Goal: Task Accomplishment & Management: Manage account settings

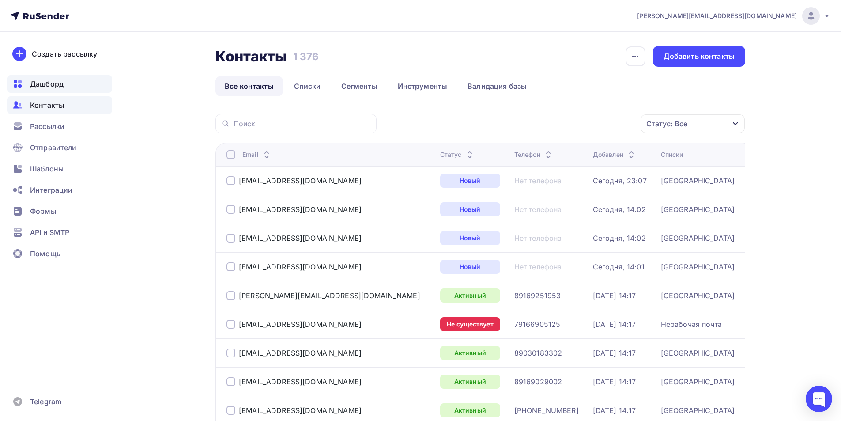
click at [43, 87] on span "Дашборд" at bounding box center [47, 84] width 34 height 11
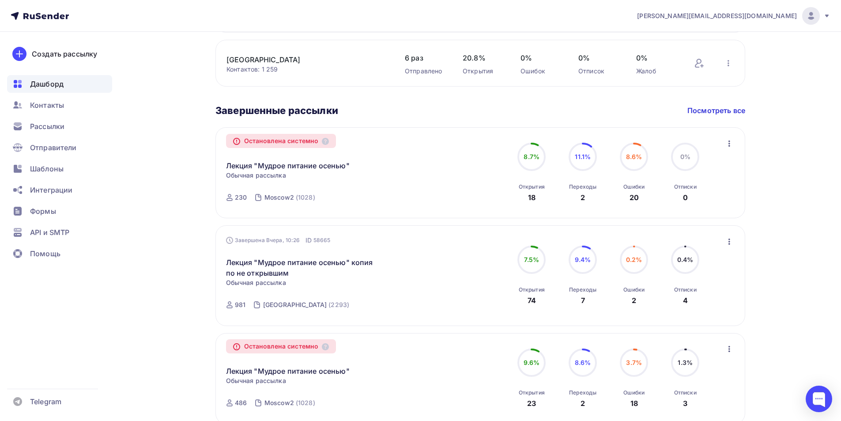
scroll to position [441, 0]
click at [52, 113] on div "Контакты" at bounding box center [59, 105] width 105 height 18
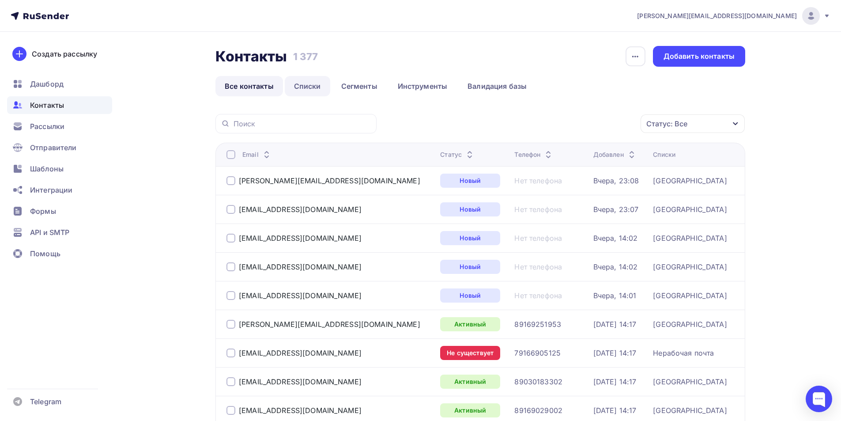
click at [294, 90] on link "Списки" at bounding box center [307, 86] width 45 height 20
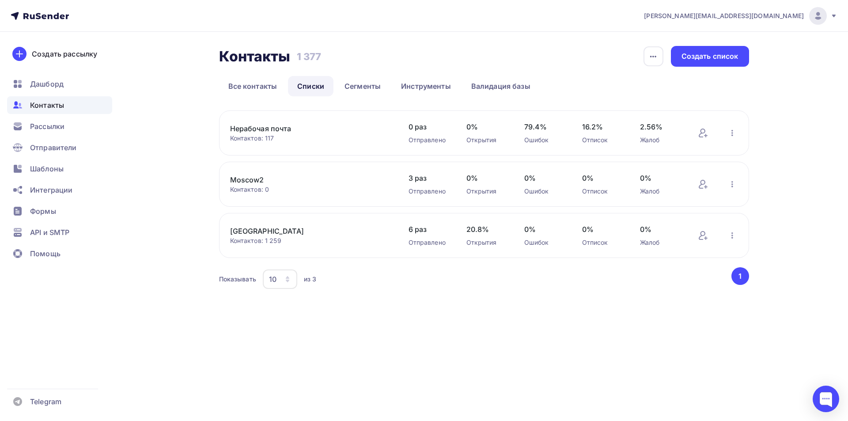
click at [269, 128] on link "Нерабочая почта" at bounding box center [305, 128] width 150 height 11
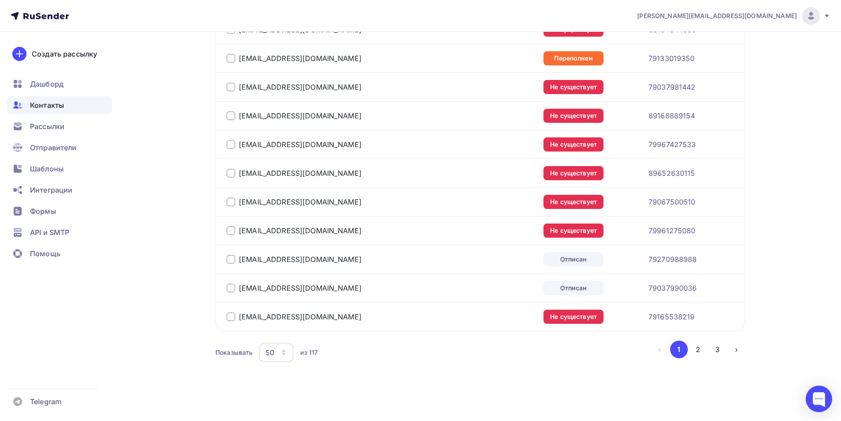
scroll to position [1415, 0]
click at [273, 357] on div "50" at bounding box center [276, 351] width 34 height 19
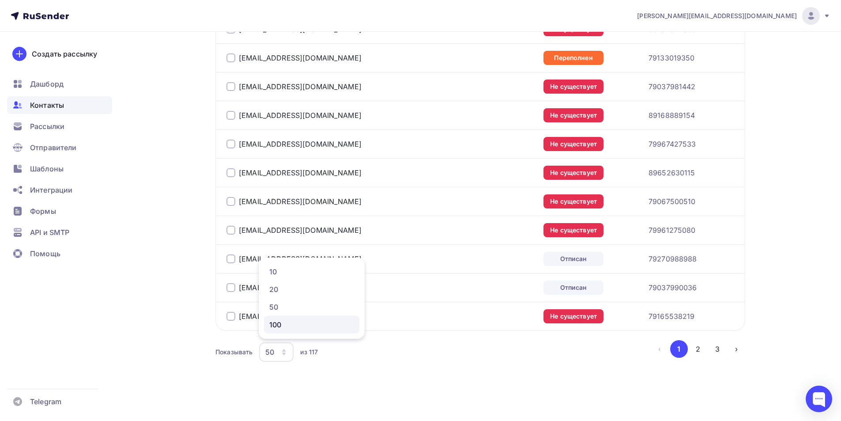
click at [275, 321] on div "100" at bounding box center [311, 324] width 85 height 11
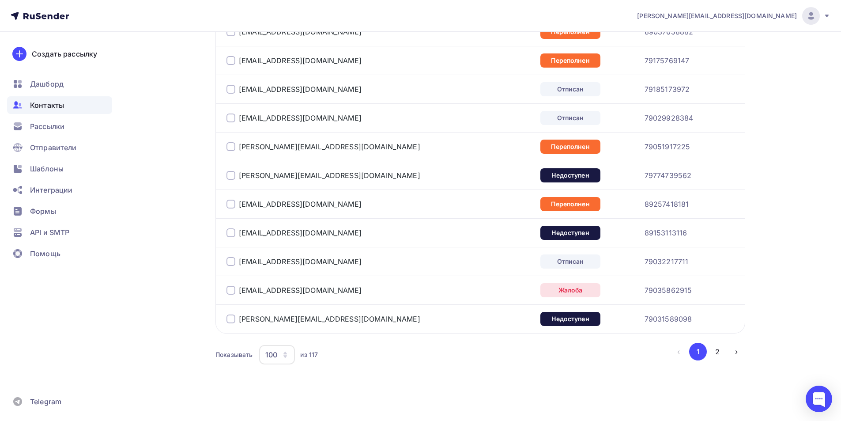
scroll to position [2850, 0]
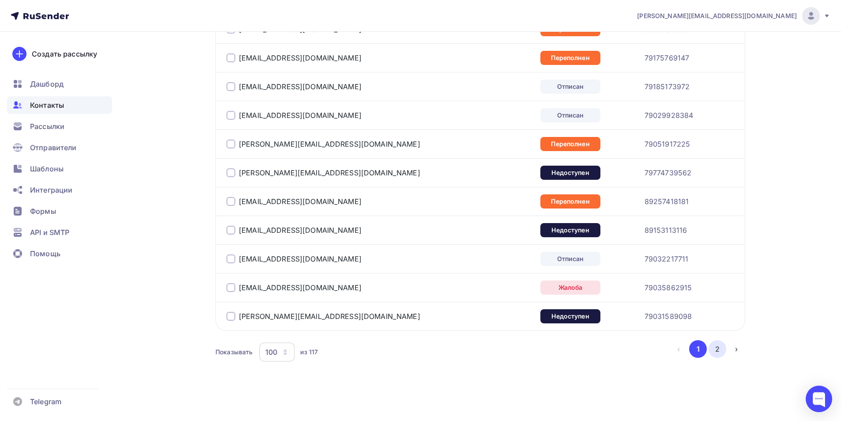
click at [715, 347] on button "2" at bounding box center [718, 349] width 18 height 18
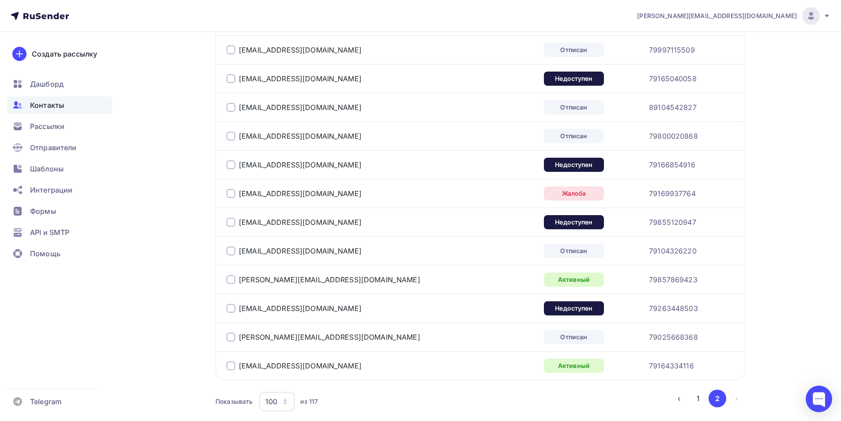
scroll to position [468, 0]
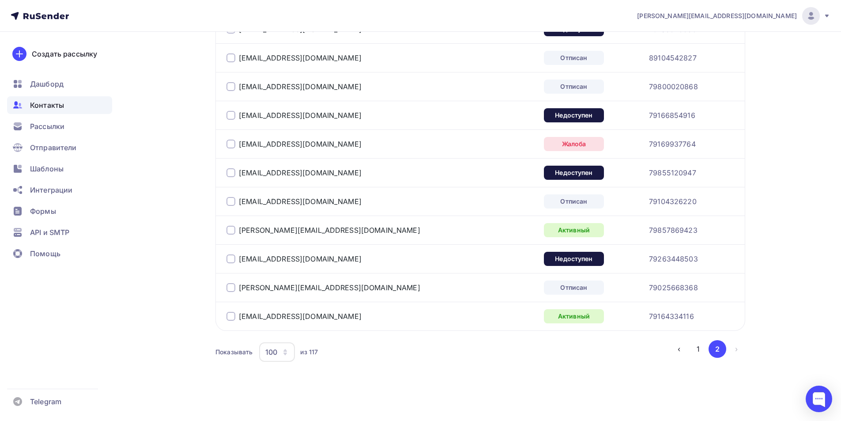
click at [232, 229] on div at bounding box center [230, 230] width 9 height 9
click at [228, 315] on div at bounding box center [230, 316] width 9 height 9
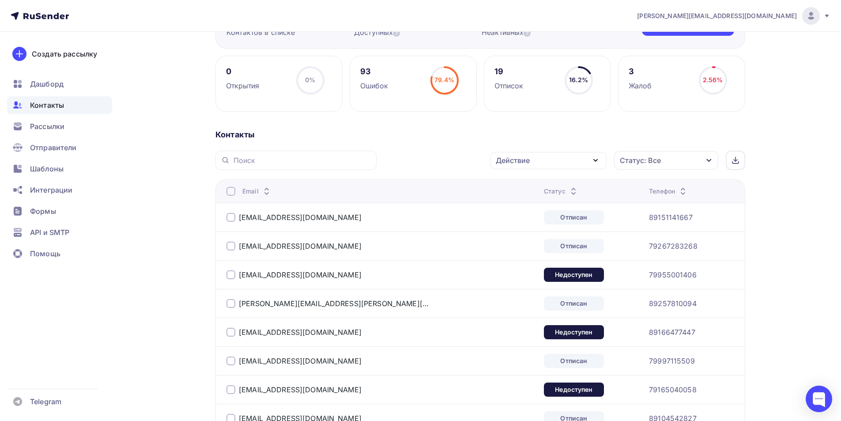
scroll to position [0, 0]
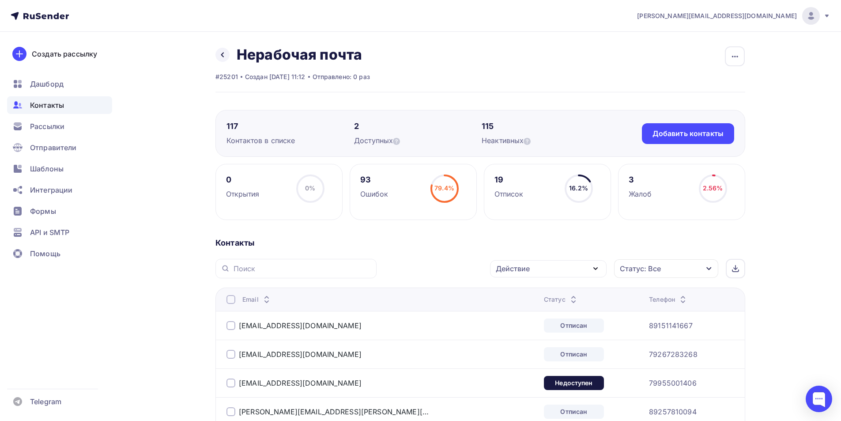
click at [505, 268] on div "Действие" at bounding box center [513, 268] width 34 height 11
click at [523, 296] on div "Добавить в списки" at bounding box center [535, 294] width 68 height 11
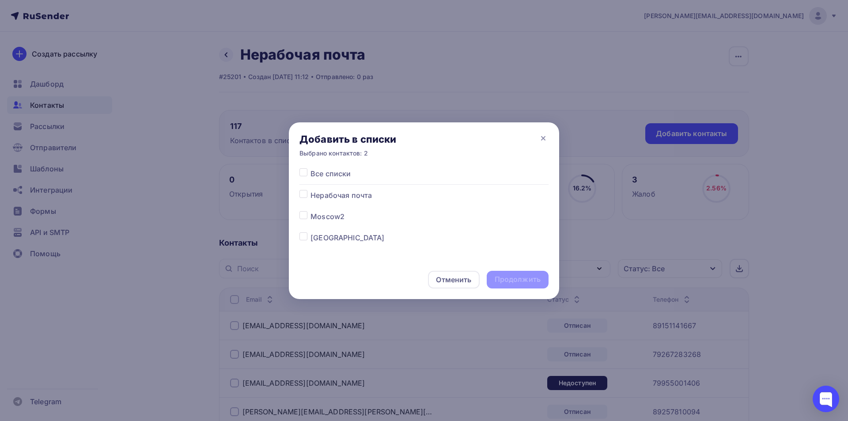
click at [310, 232] on label at bounding box center [310, 232] width 0 height 0
click at [303, 237] on input "checkbox" at bounding box center [303, 236] width 8 height 8
checkbox input "true"
click at [502, 279] on div "Продолжить" at bounding box center [517, 279] width 46 height 10
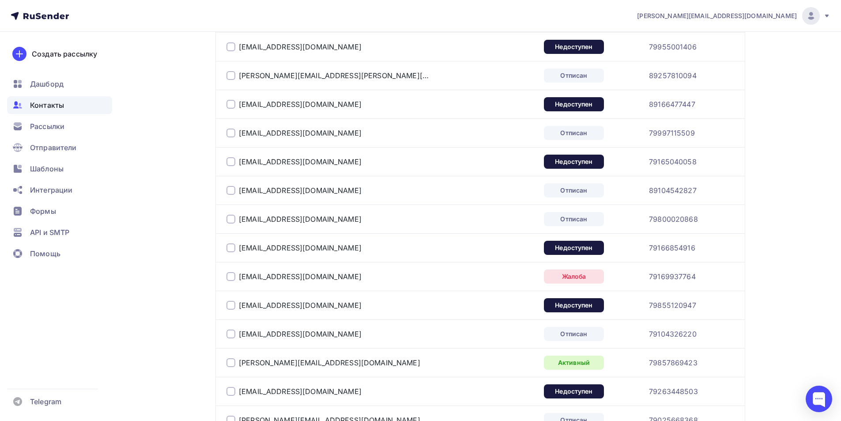
scroll to position [468, 0]
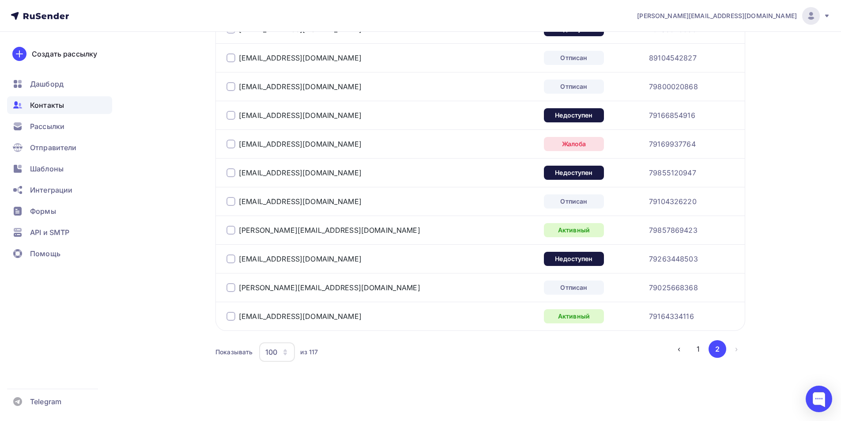
click at [233, 228] on div at bounding box center [230, 230] width 9 height 9
click at [228, 313] on div at bounding box center [230, 316] width 9 height 9
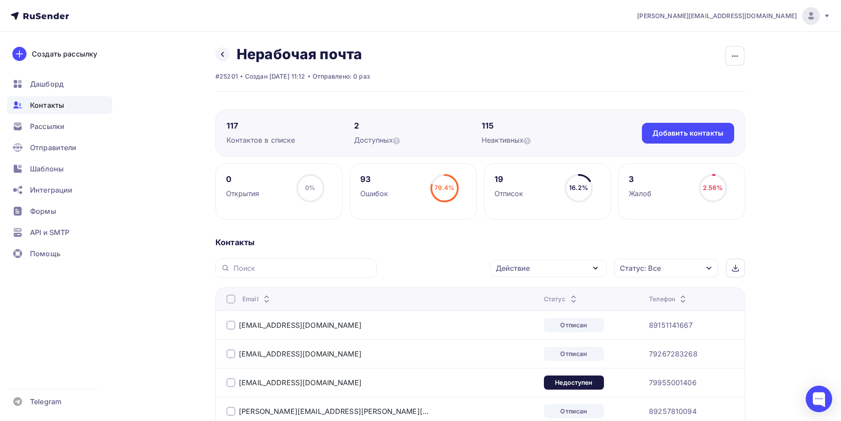
scroll to position [0, 0]
click at [509, 270] on div "Действие" at bounding box center [513, 268] width 34 height 11
click at [526, 308] on div "Исключить из списка" at bounding box center [539, 312] width 77 height 11
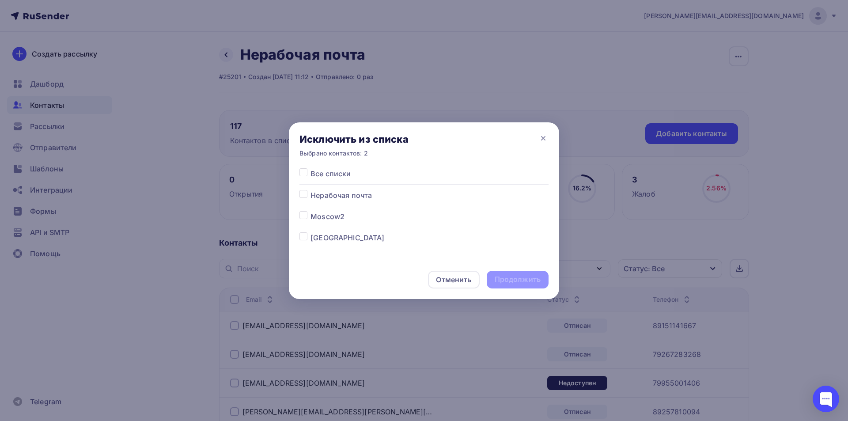
click at [310, 190] on label at bounding box center [310, 190] width 0 height 0
click at [304, 196] on input "checkbox" at bounding box center [303, 194] width 8 height 8
checkbox input "true"
click at [516, 282] on div "Продолжить" at bounding box center [517, 279] width 46 height 10
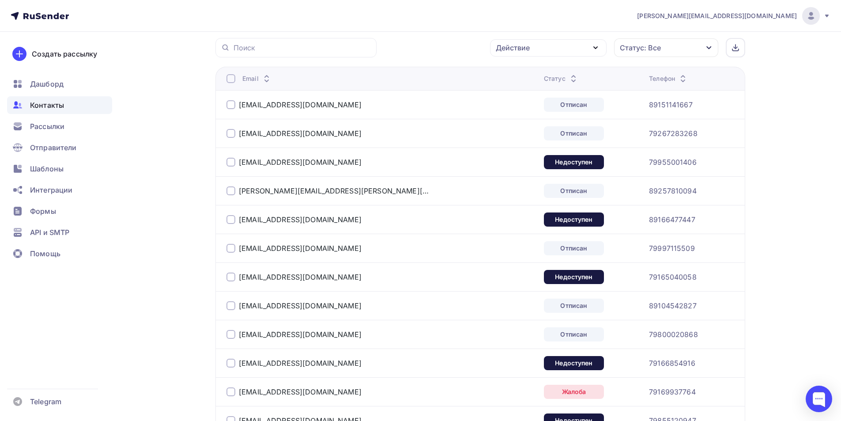
scroll to position [411, 0]
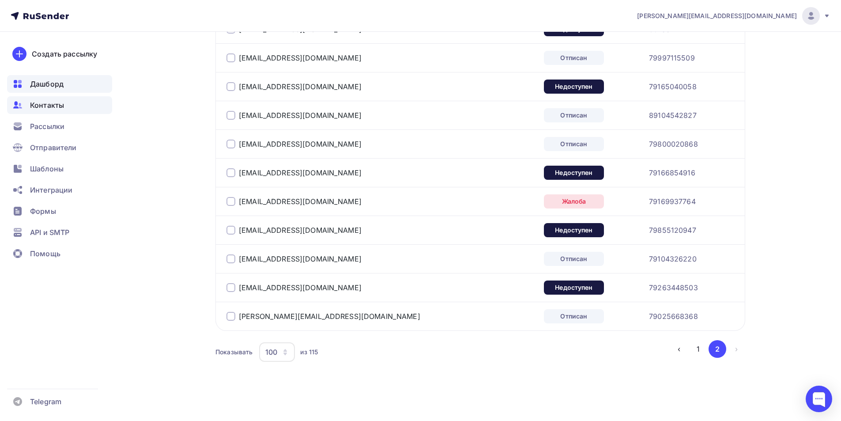
click at [63, 89] on span "Дашборд" at bounding box center [47, 84] width 34 height 11
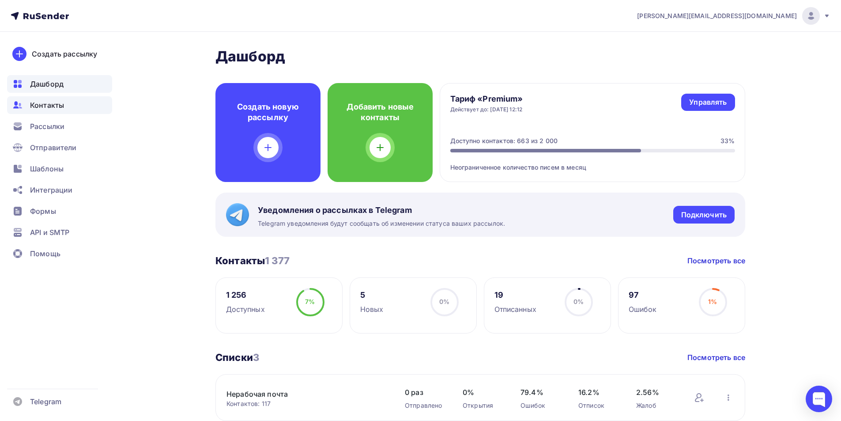
click at [56, 102] on span "Контакты" at bounding box center [47, 105] width 34 height 11
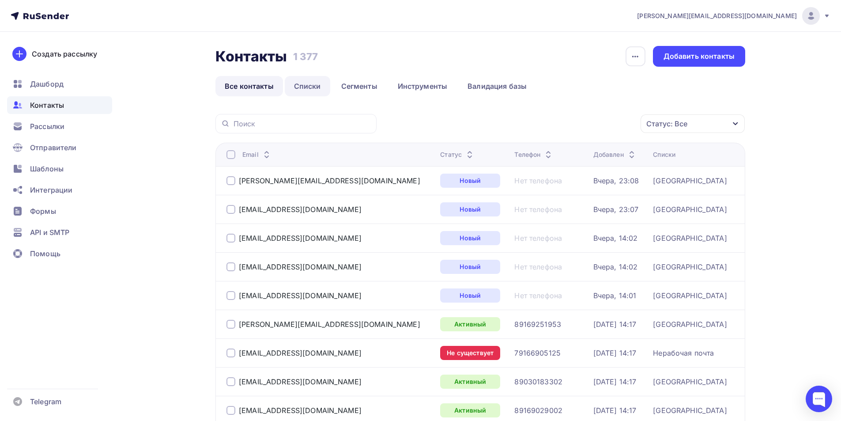
click at [305, 85] on link "Списки" at bounding box center [307, 86] width 45 height 20
